Goal: Transaction & Acquisition: Book appointment/travel/reservation

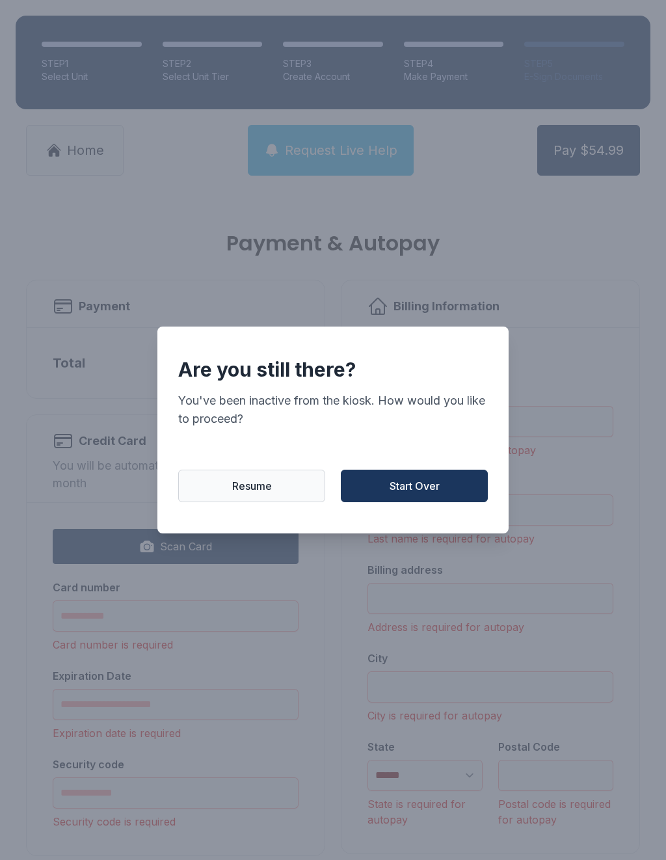
scroll to position [29, 0]
click at [425, 486] on span "Start Over" at bounding box center [414, 486] width 50 height 16
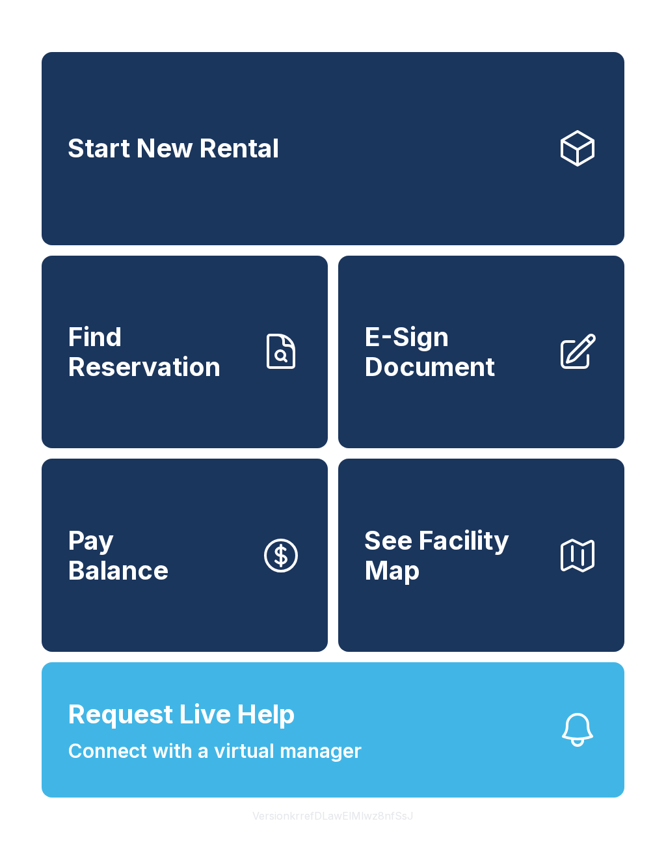
click at [408, 153] on link "Start New Rental" at bounding box center [333, 148] width 583 height 193
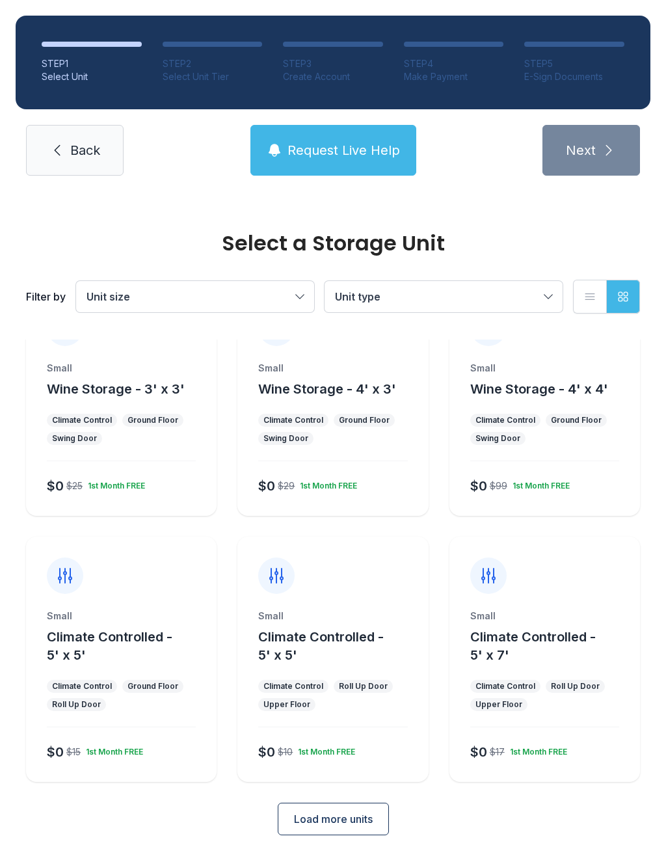
scroll to position [52, 0]
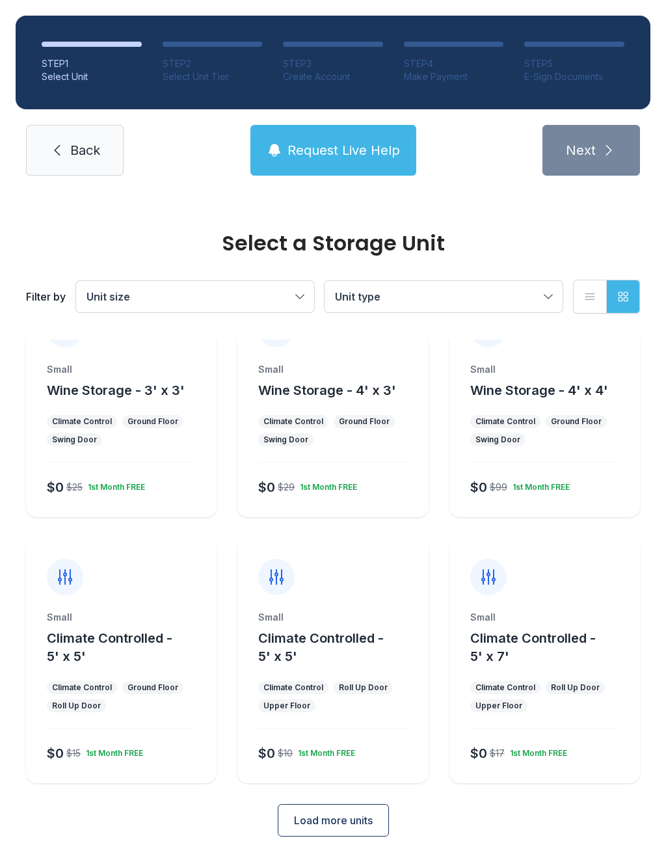
click at [339, 821] on span "Load more units" at bounding box center [333, 820] width 79 height 16
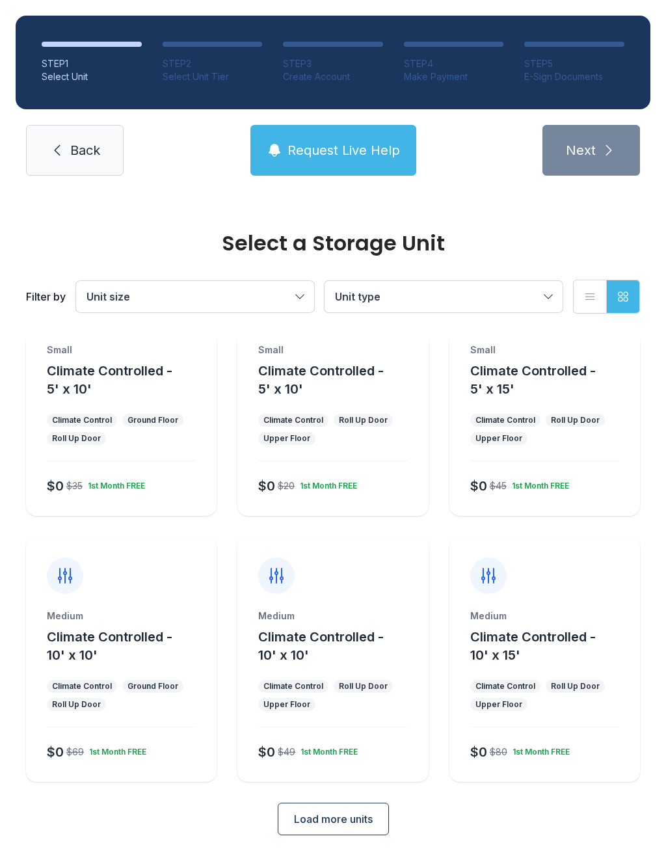
scroll to position [584, 0]
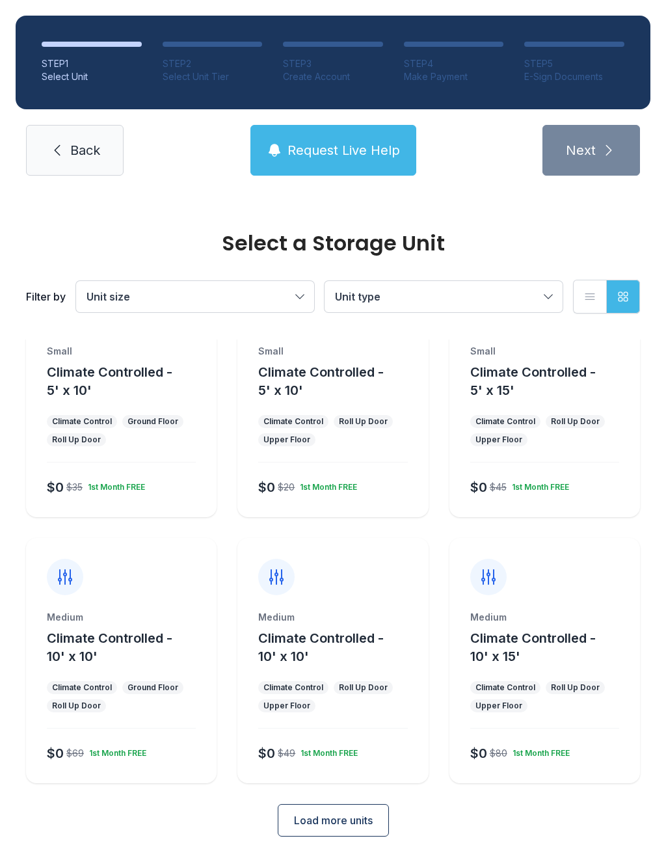
click at [357, 826] on span "Load more units" at bounding box center [333, 820] width 79 height 16
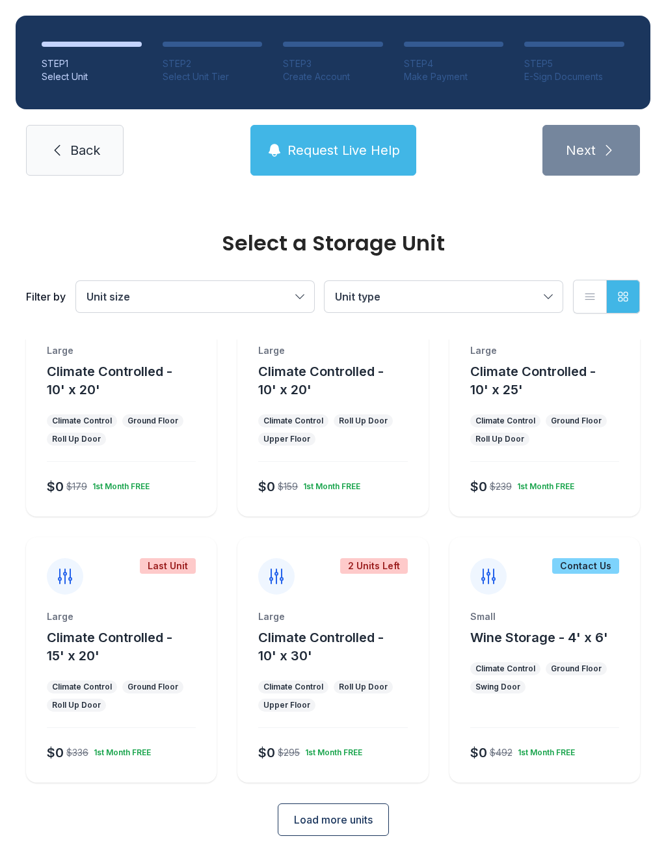
scroll to position [1116, 0]
click at [354, 655] on button "Climate Controlled - 10' x 30'" at bounding box center [340, 647] width 165 height 36
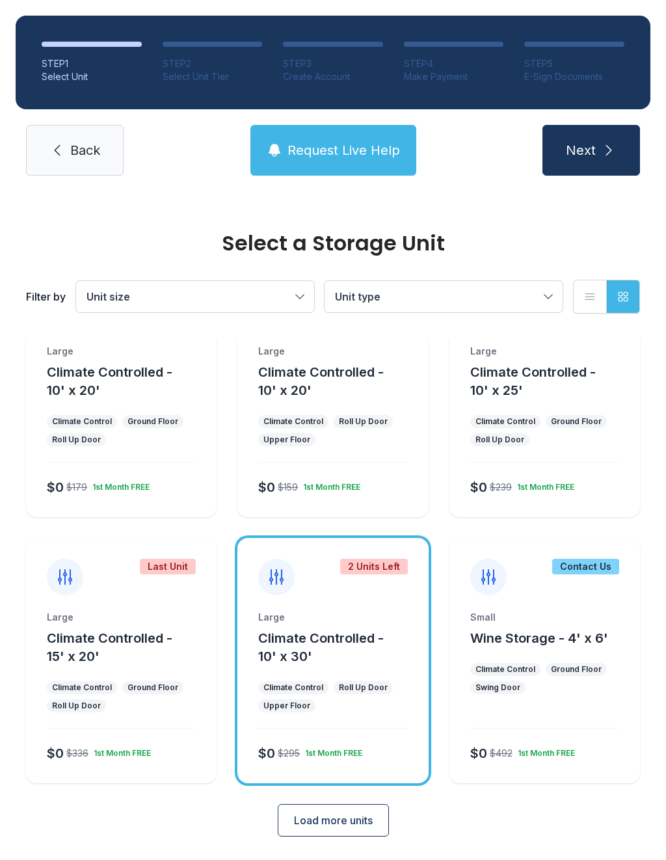
click at [371, 685] on div "Roll Up Door" at bounding box center [363, 687] width 49 height 10
click at [391, 575] on div "2 Units Left" at bounding box center [332, 566] width 191 height 57
click at [389, 579] on div "2 Units Left" at bounding box center [332, 566] width 191 height 57
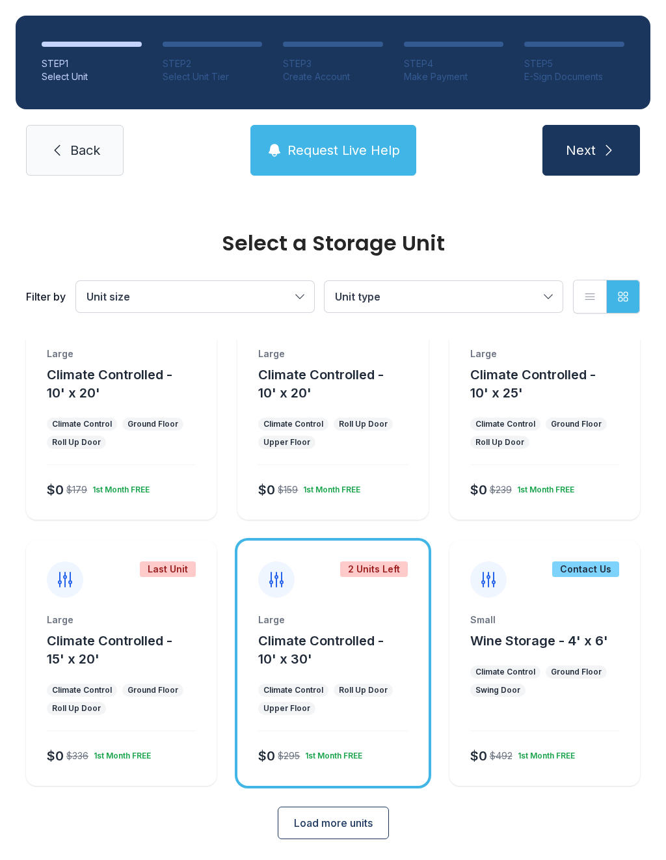
click at [575, 444] on ul "Climate Control Ground Floor Roll Up Door" at bounding box center [544, 432] width 149 height 31
